Goal: Transaction & Acquisition: Purchase product/service

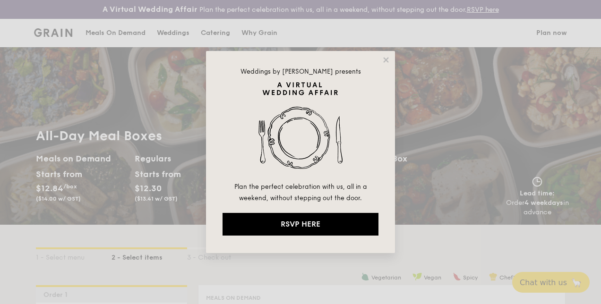
click at [483, 209] on div "Weddings by [PERSON_NAME] presents Plan the perfect celebration with us, all in…" at bounding box center [300, 152] width 601 height 304
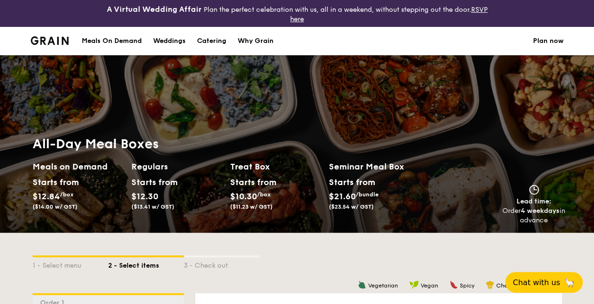
click at [165, 44] on div "Weddings" at bounding box center [169, 41] width 33 height 28
click at [111, 38] on div "Meals On Demand" at bounding box center [112, 41] width 60 height 28
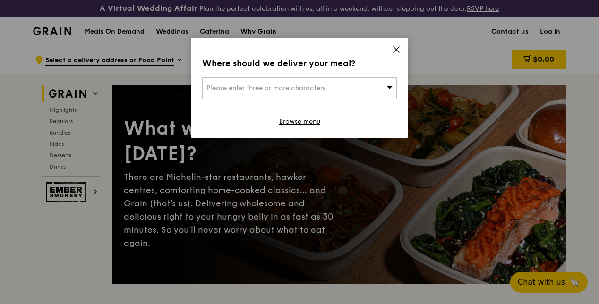
click at [397, 43] on div "Where should we deliver your meal? Please enter three or more characters Browse…" at bounding box center [299, 88] width 217 height 100
click at [396, 48] on icon at bounding box center [397, 50] width 6 height 6
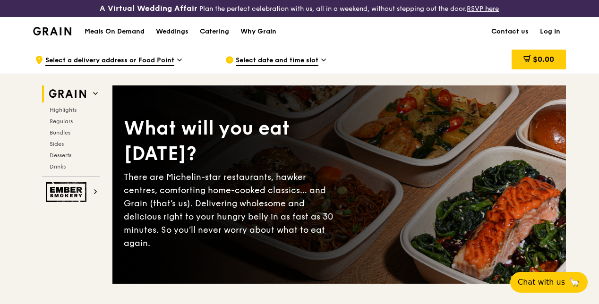
click at [125, 36] on h1 "Meals On Demand" at bounding box center [115, 31] width 60 height 9
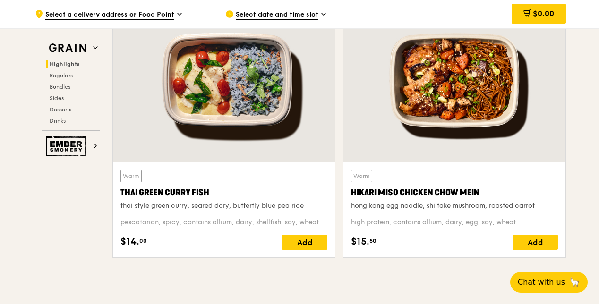
scroll to position [378, 0]
